Goal: Task Accomplishment & Management: Manage account settings

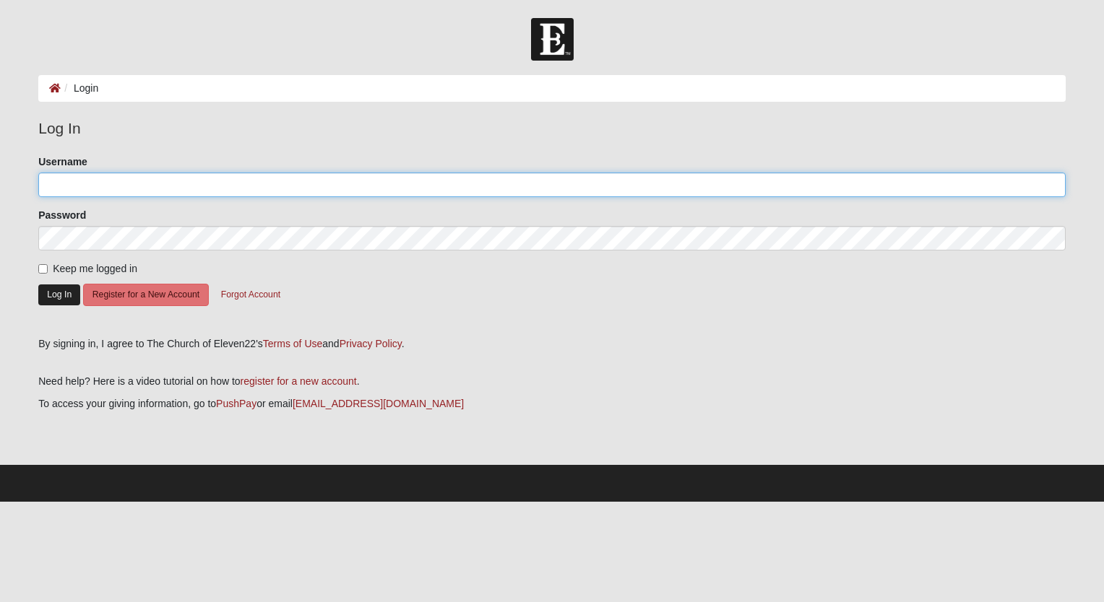
type input "RAnaples"
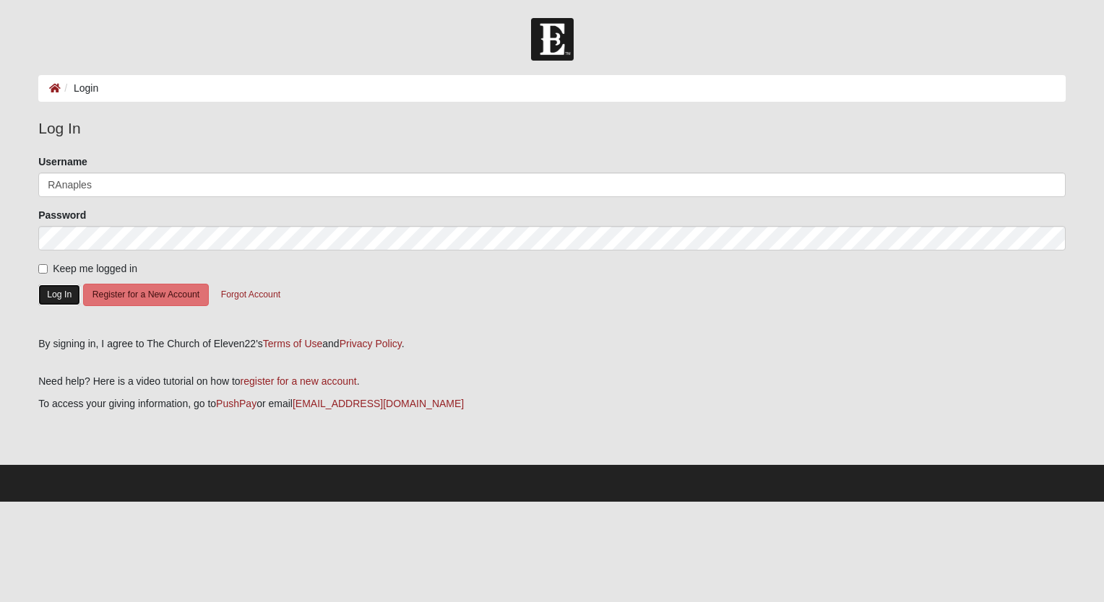
click at [56, 302] on button "Log In" at bounding box center [59, 295] width 42 height 21
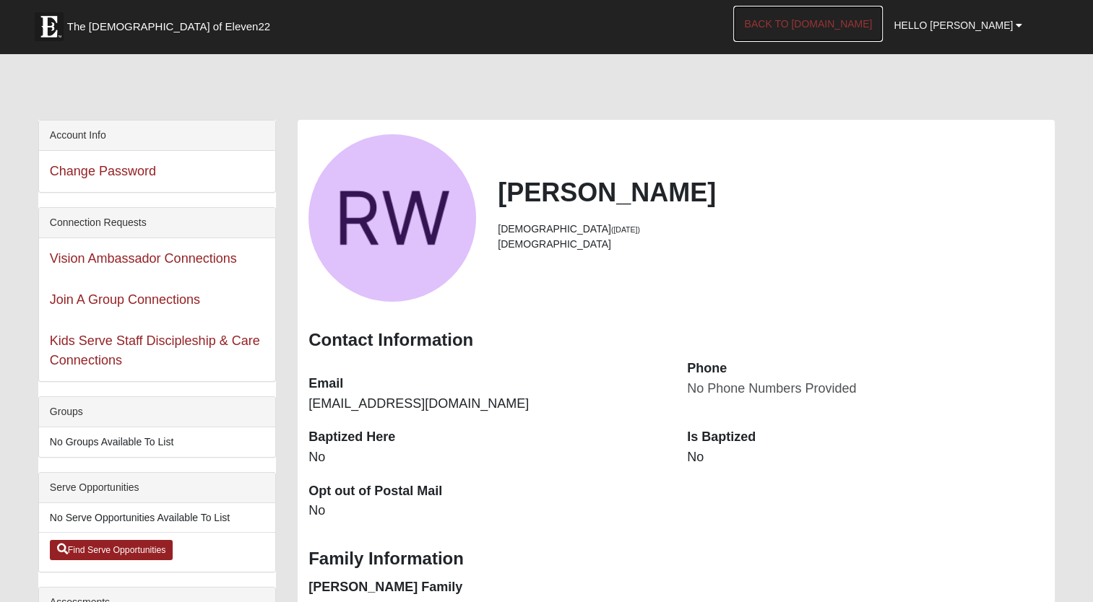
click at [824, 27] on link "Back to COE22.com" at bounding box center [808, 24] width 150 height 36
